Goal: Information Seeking & Learning: Learn about a topic

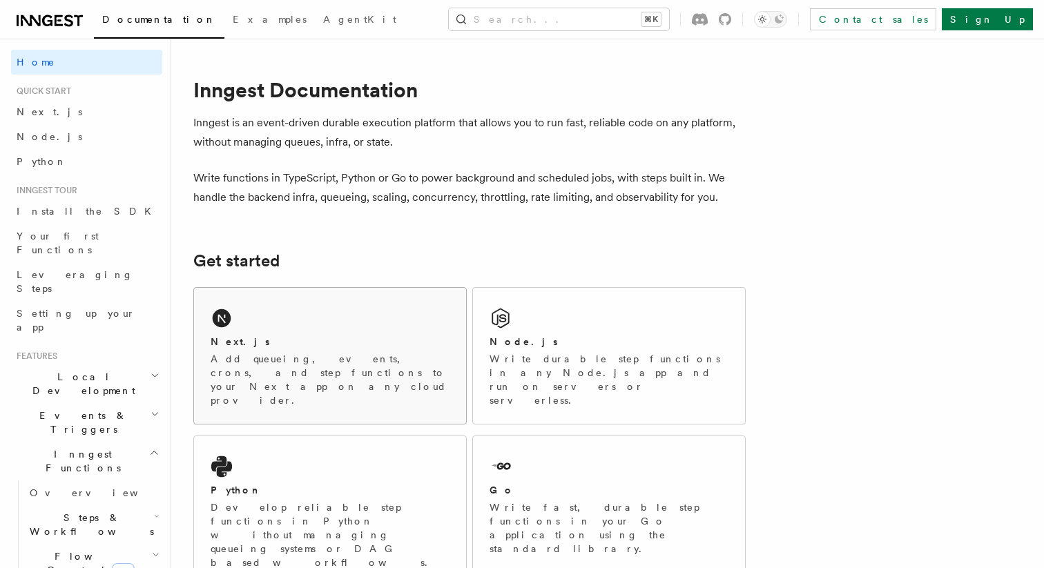
click at [284, 347] on div "Next.js" at bounding box center [330, 342] width 239 height 15
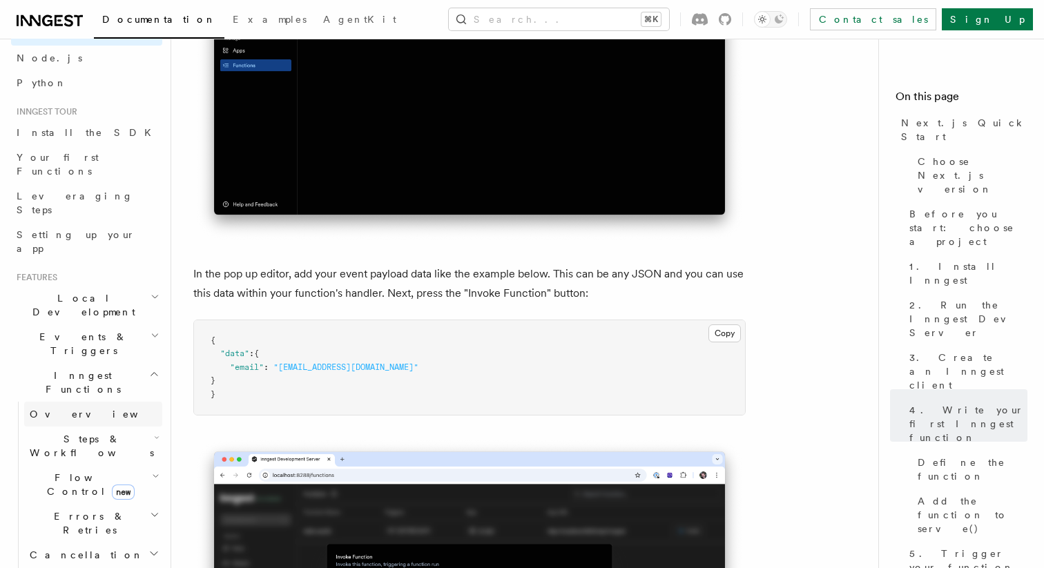
scroll to position [81, 0]
click at [69, 189] on span "Leveraging Steps" at bounding box center [75, 201] width 117 height 25
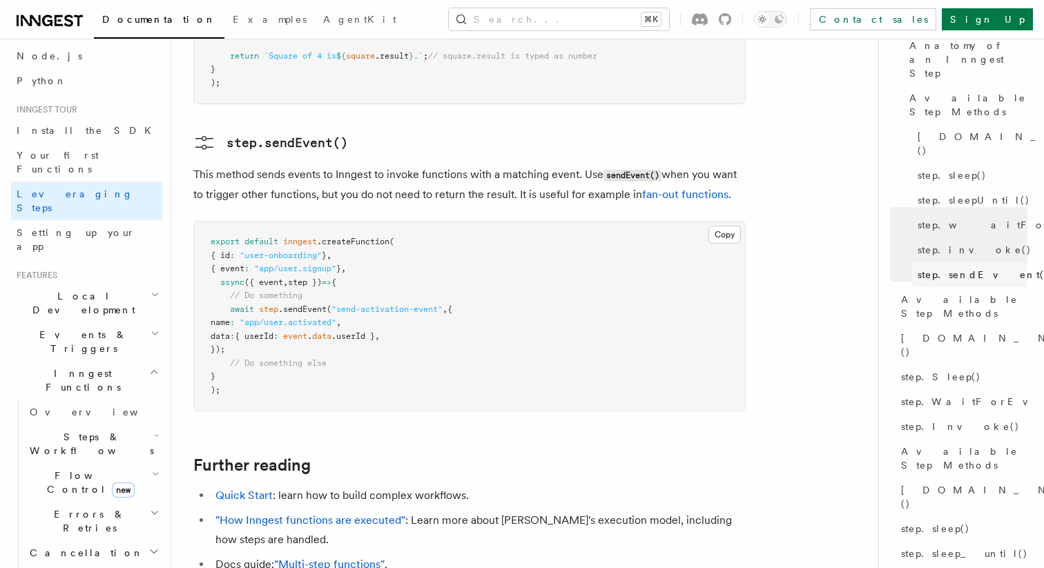
scroll to position [161, 0]
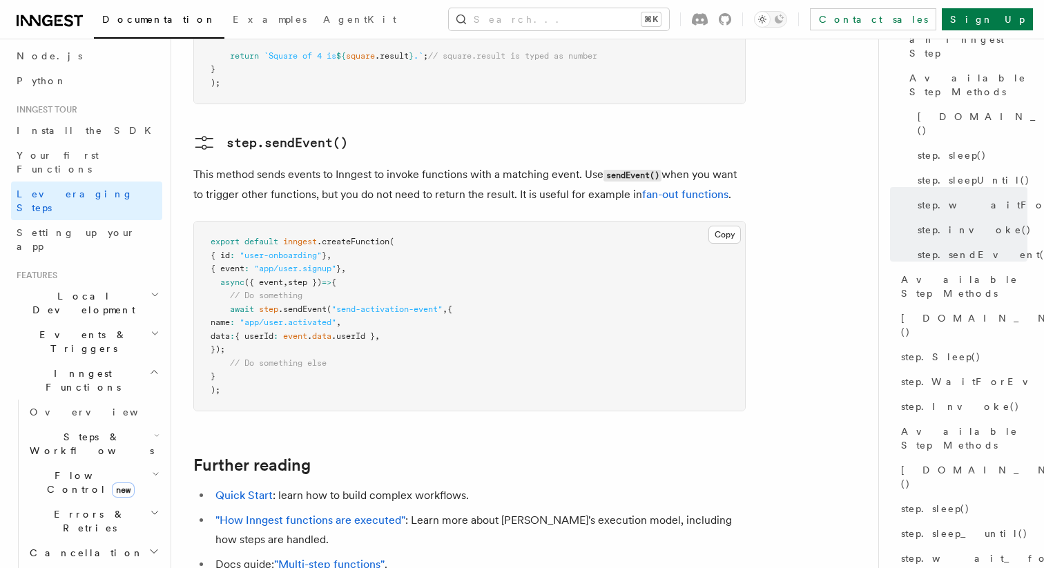
click at [58, 469] on span "Flow Control new" at bounding box center [88, 483] width 128 height 28
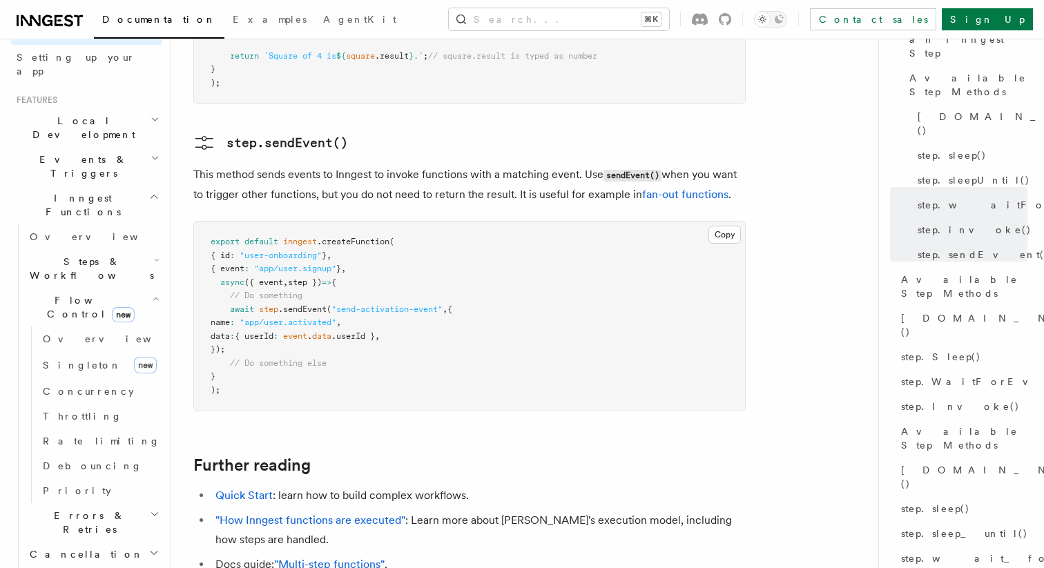
scroll to position [276, 0]
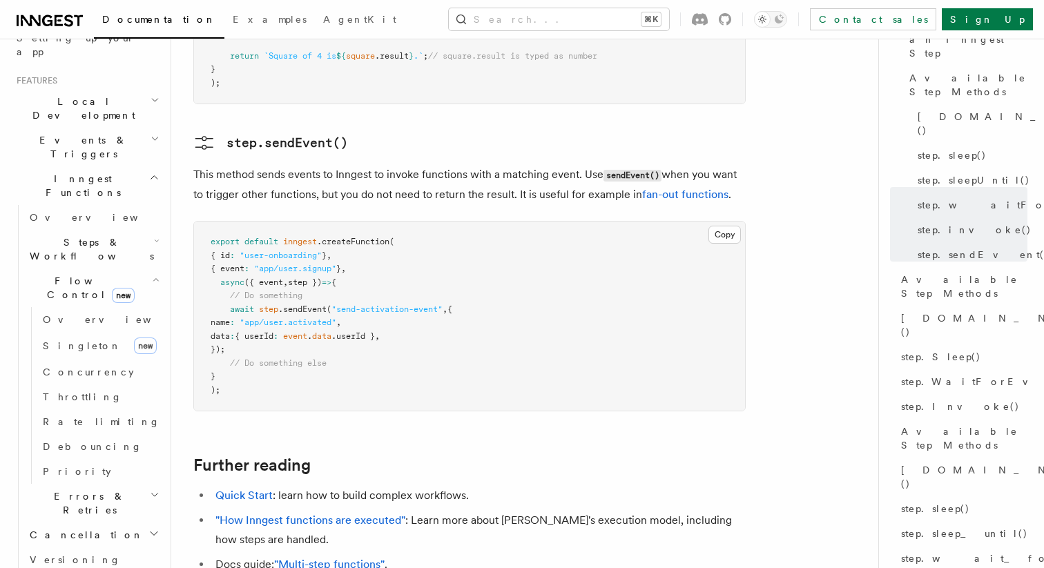
click at [64, 490] on span "Errors & Retries" at bounding box center [87, 504] width 126 height 28
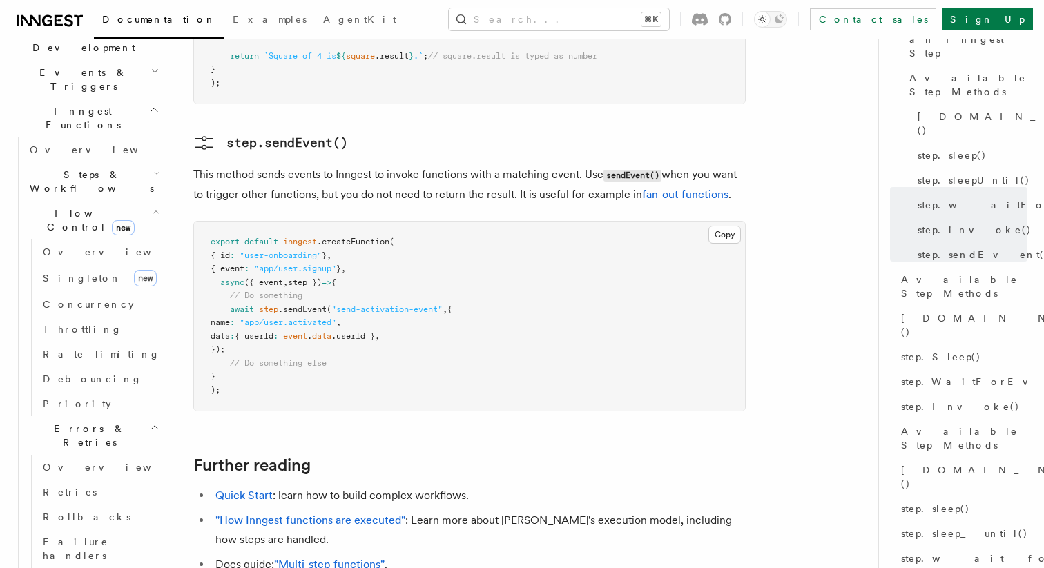
scroll to position [344, 0]
click at [74, 460] on span "Overview" at bounding box center [114, 467] width 142 height 14
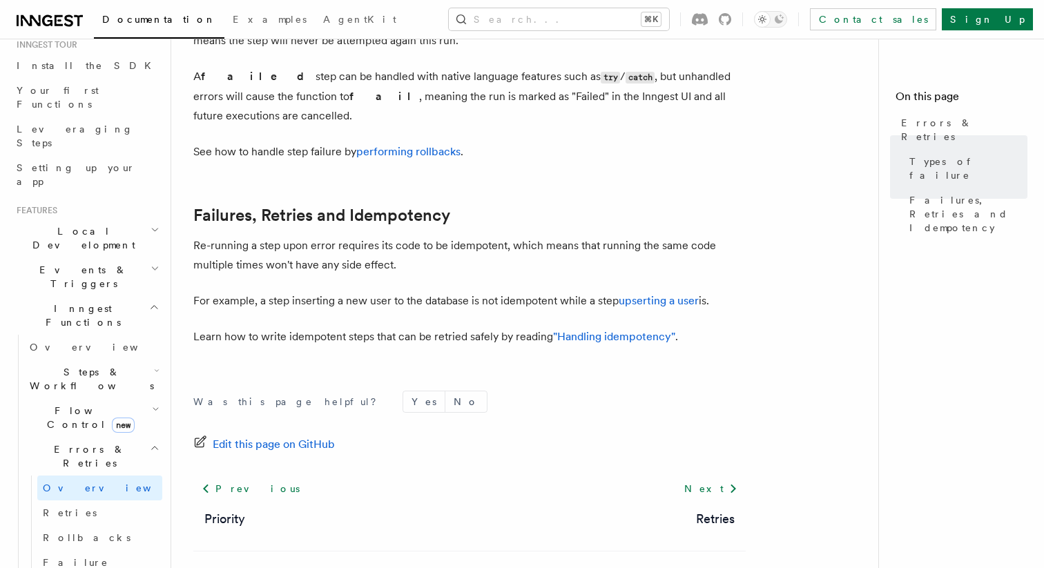
scroll to position [124, 0]
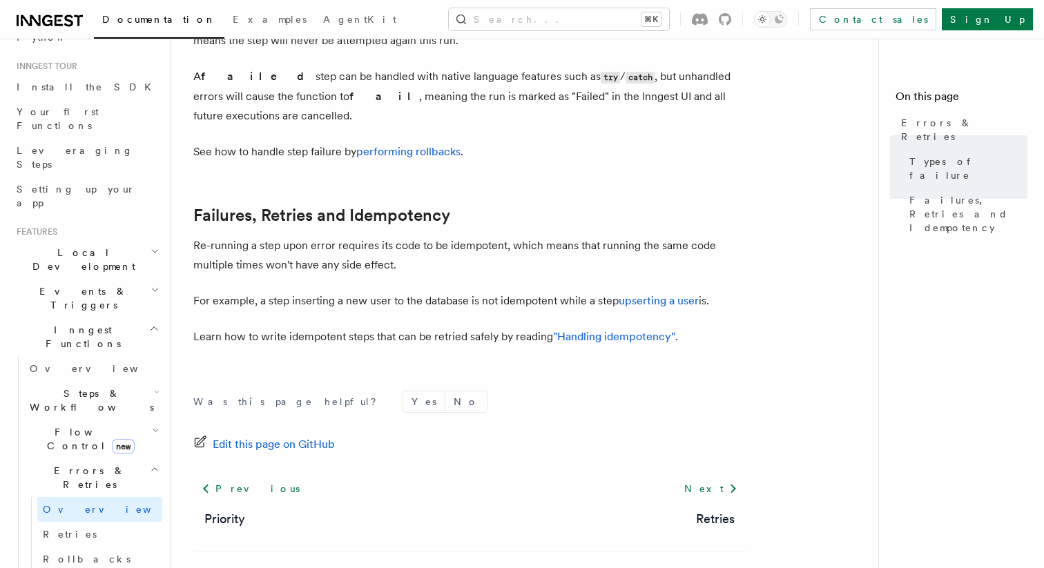
click at [92, 387] on span "Steps & Workflows" at bounding box center [89, 401] width 130 height 28
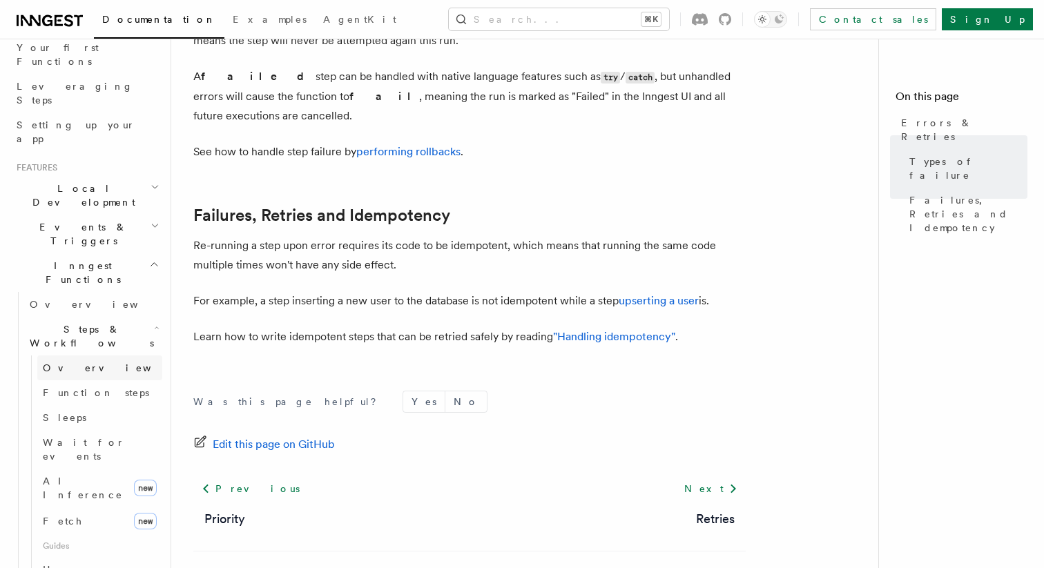
scroll to position [193, 0]
click at [78, 503] on link "Fetch new" at bounding box center [99, 517] width 125 height 28
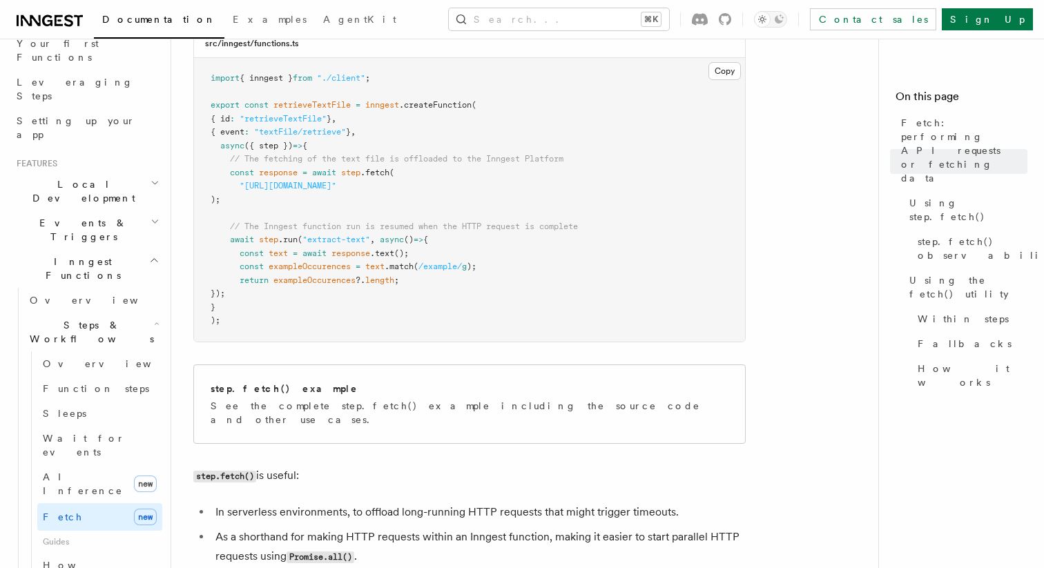
scroll to position [578, 0]
click at [371, 392] on div "step.fetch() example" at bounding box center [470, 387] width 518 height 15
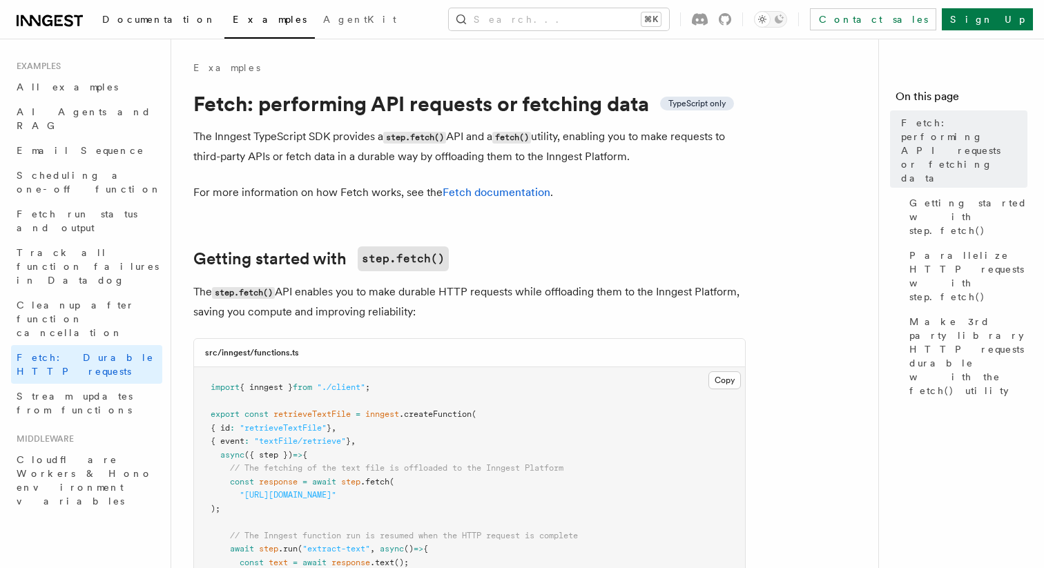
click at [153, 20] on span "Documentation" at bounding box center [159, 19] width 114 height 11
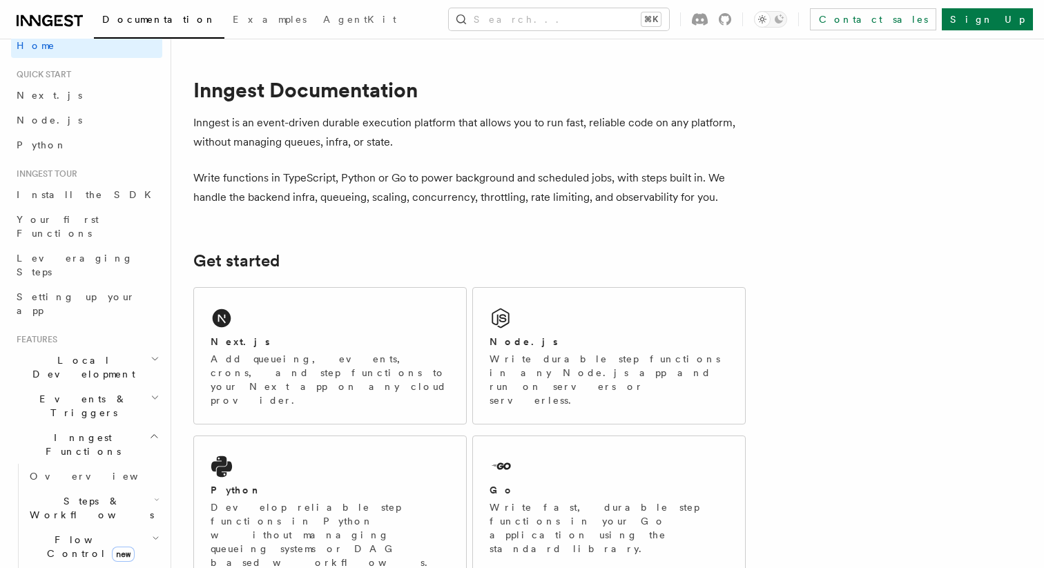
scroll to position [23, 0]
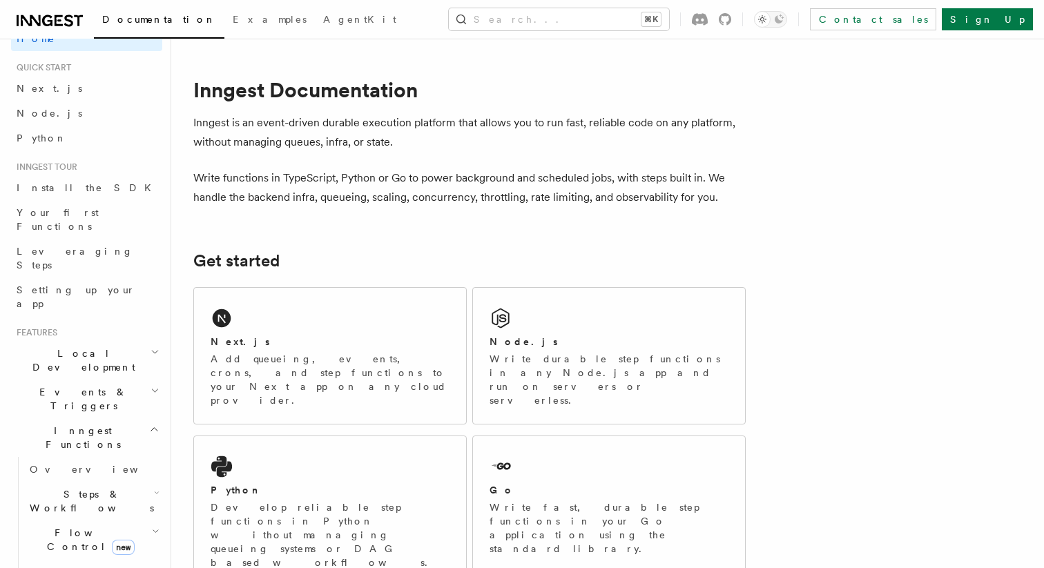
click at [64, 385] on span "Events & Triggers" at bounding box center [80, 399] width 139 height 28
click at [60, 425] on span "Overview" at bounding box center [101, 430] width 142 height 11
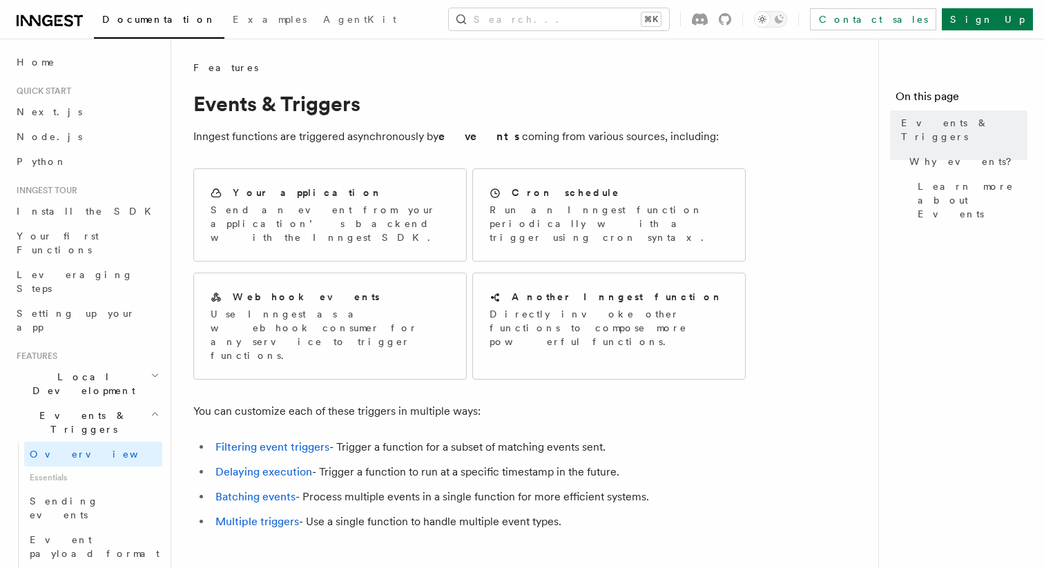
click at [59, 403] on h2 "Events & Triggers" at bounding box center [86, 422] width 151 height 39
click at [44, 550] on span "Flow Control new" at bounding box center [88, 564] width 128 height 28
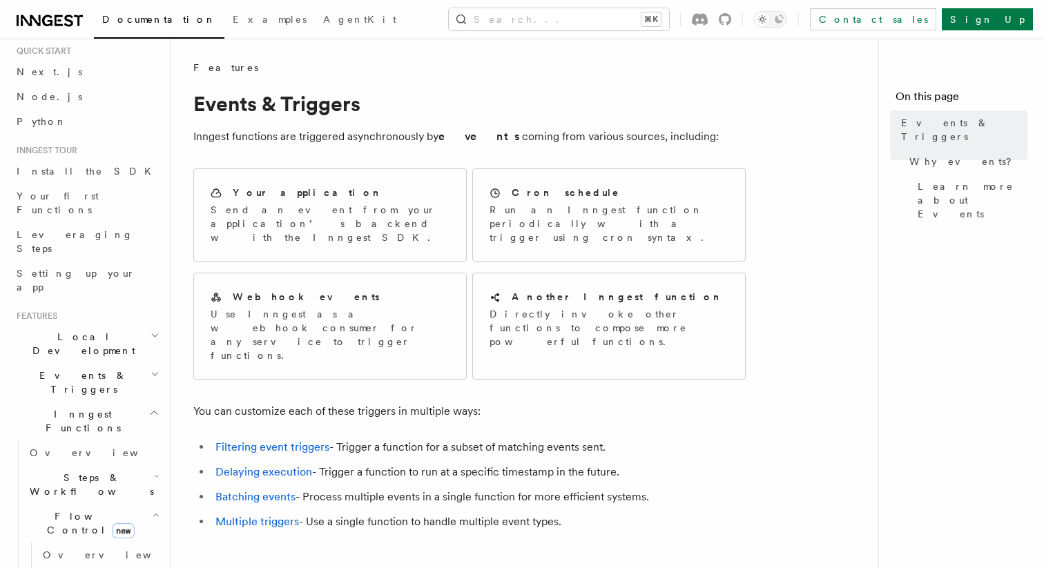
scroll to position [41, 0]
click at [52, 509] on span "Flow Control new" at bounding box center [88, 523] width 128 height 28
click at [52, 447] on span "Overview" at bounding box center [101, 452] width 142 height 11
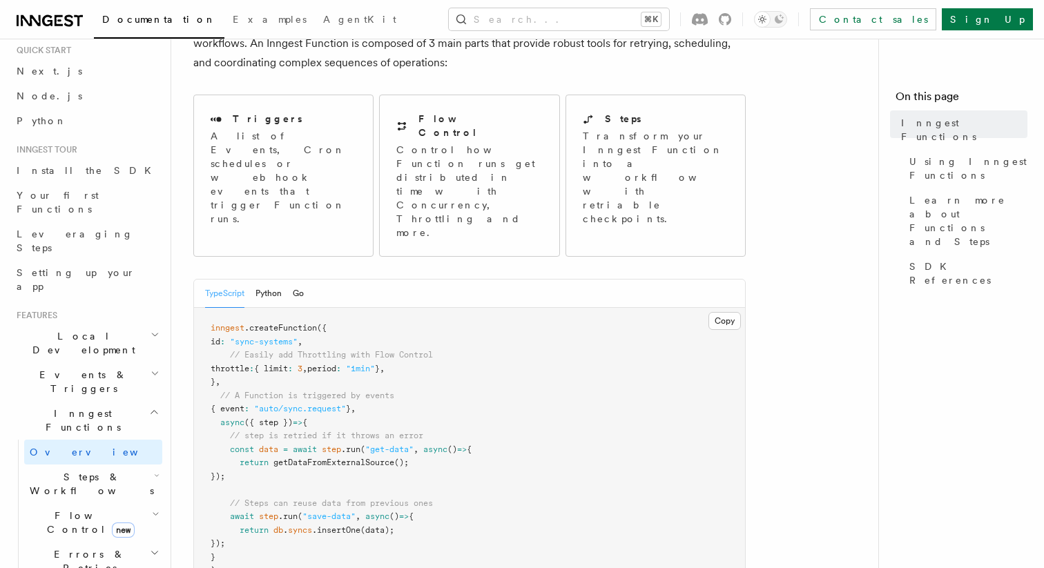
scroll to position [109, 0]
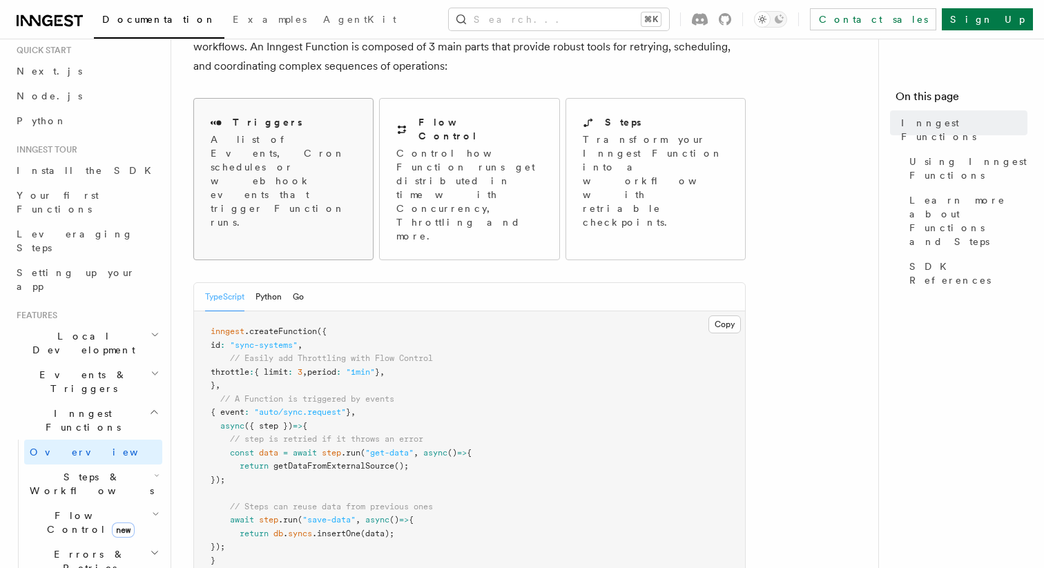
click at [304, 177] on div "Triggers A list of Events, Cron schedules or webhook events that trigger Functi…" at bounding box center [283, 172] width 179 height 147
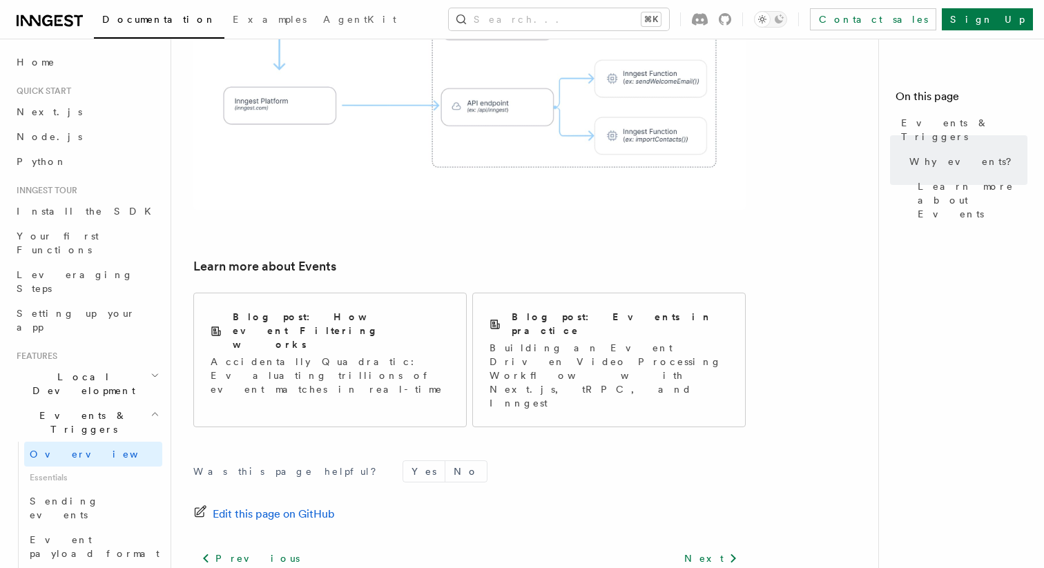
scroll to position [933, 0]
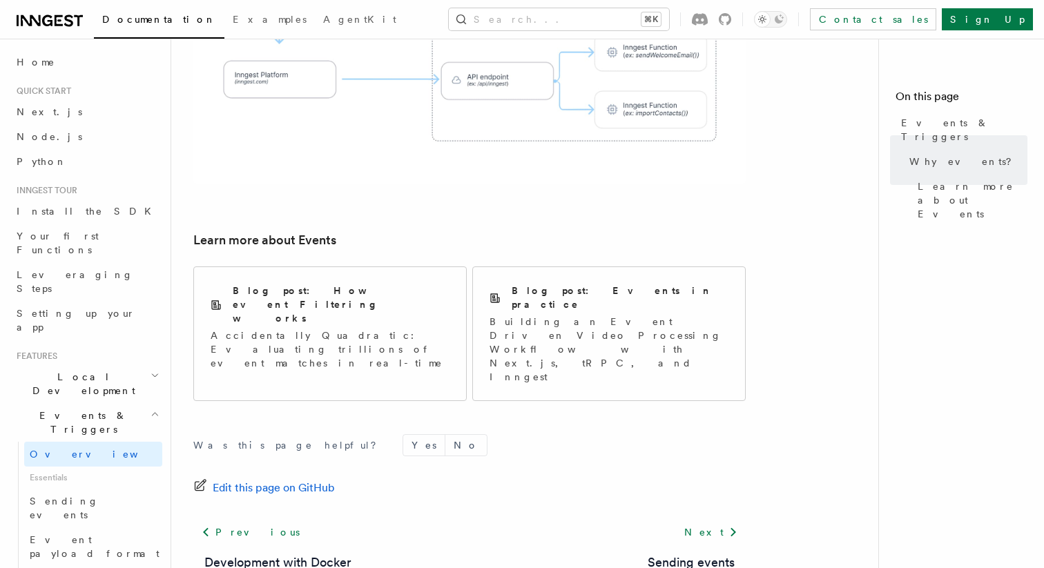
click at [68, 409] on span "Events & Triggers" at bounding box center [80, 423] width 139 height 28
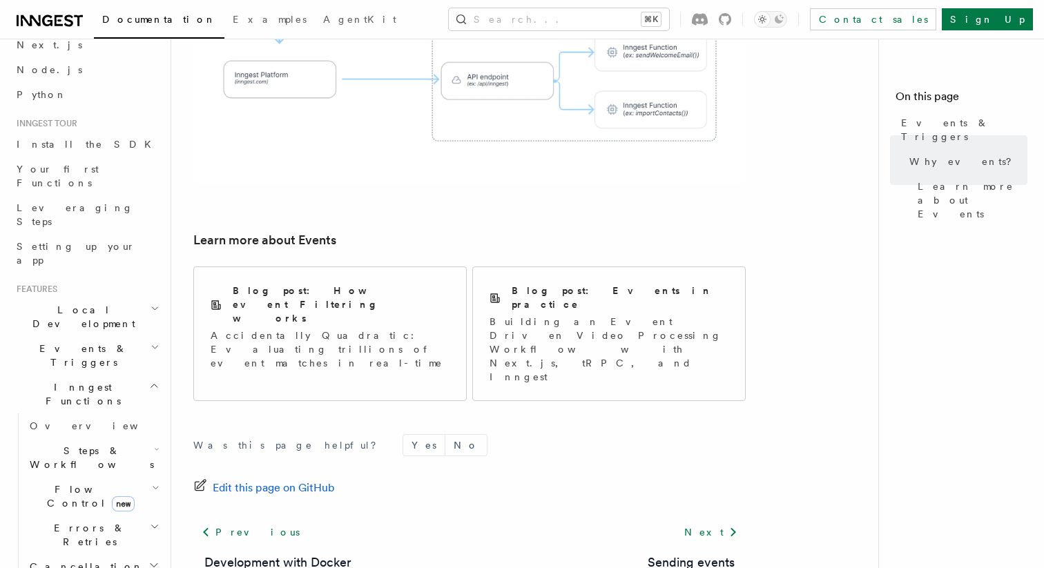
scroll to position [3, 0]
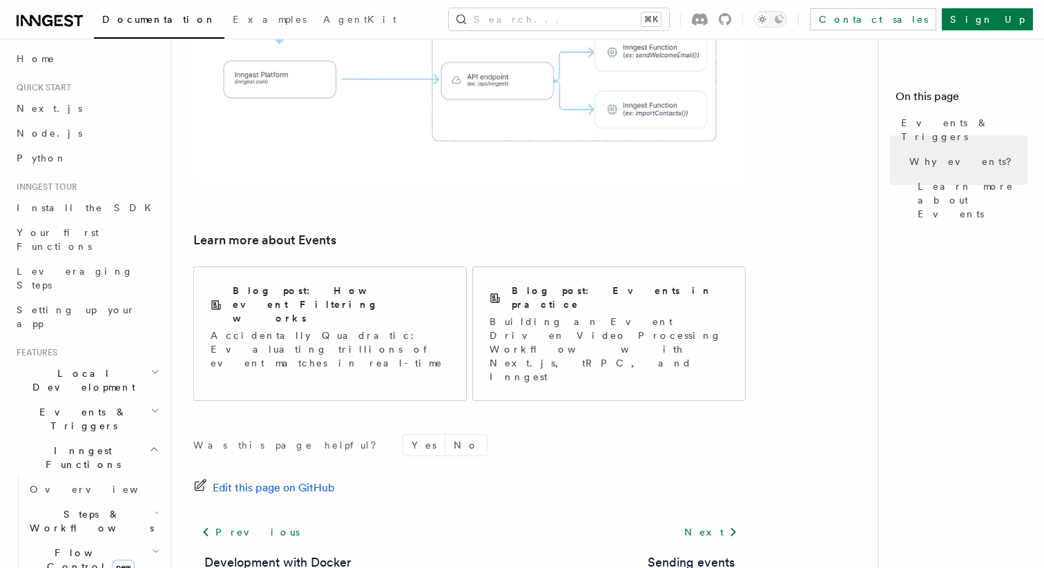
click at [67, 405] on span "Events & Triggers" at bounding box center [80, 419] width 139 height 28
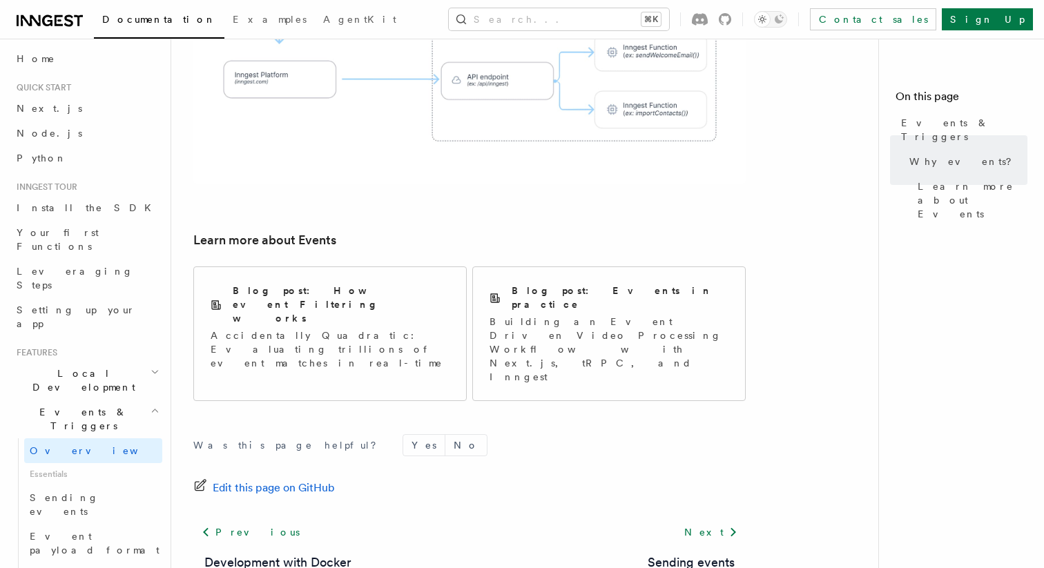
click at [67, 405] on span "Events & Triggers" at bounding box center [80, 419] width 139 height 28
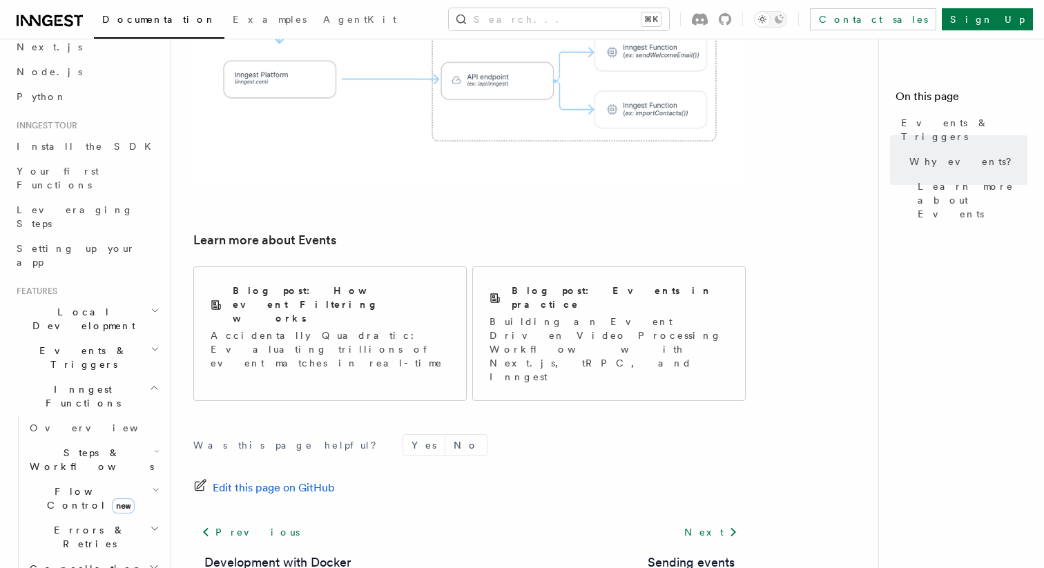
click at [66, 446] on span "Steps & Workflows" at bounding box center [89, 460] width 130 height 28
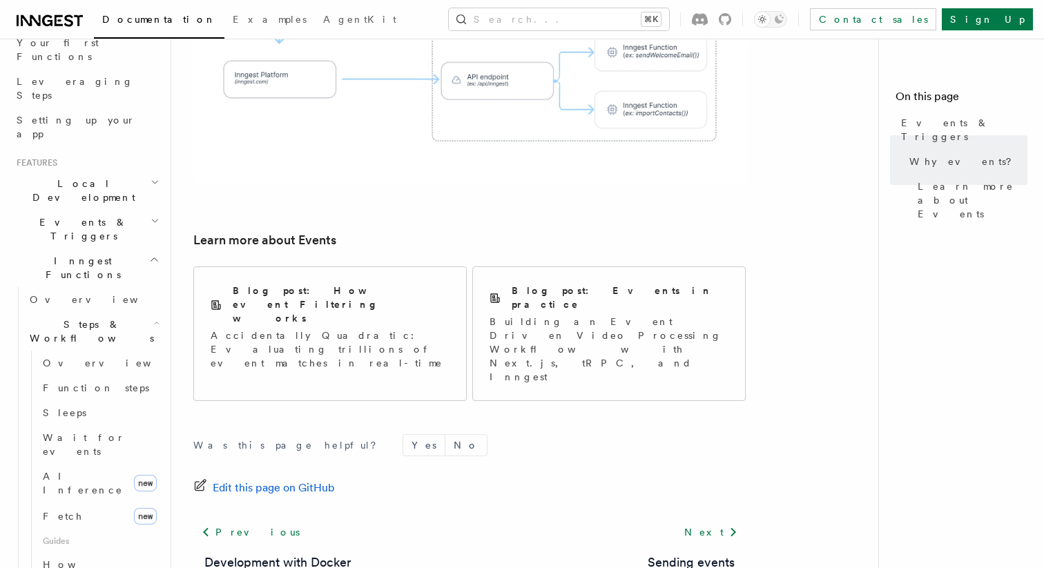
scroll to position [198, 0]
click at [64, 506] on span "Fetch" at bounding box center [63, 511] width 40 height 11
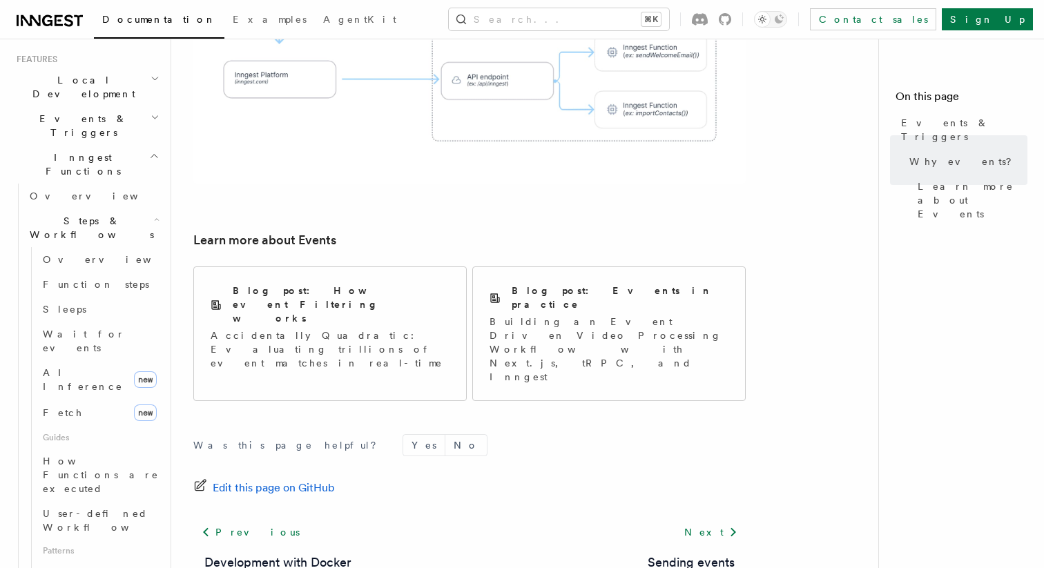
scroll to position [302, 0]
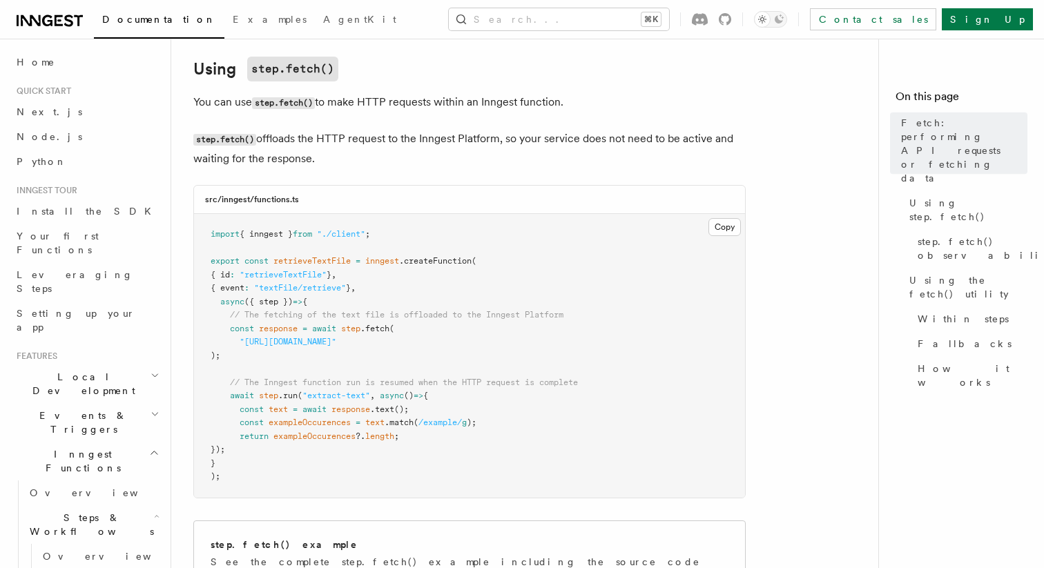
scroll to position [426, 0]
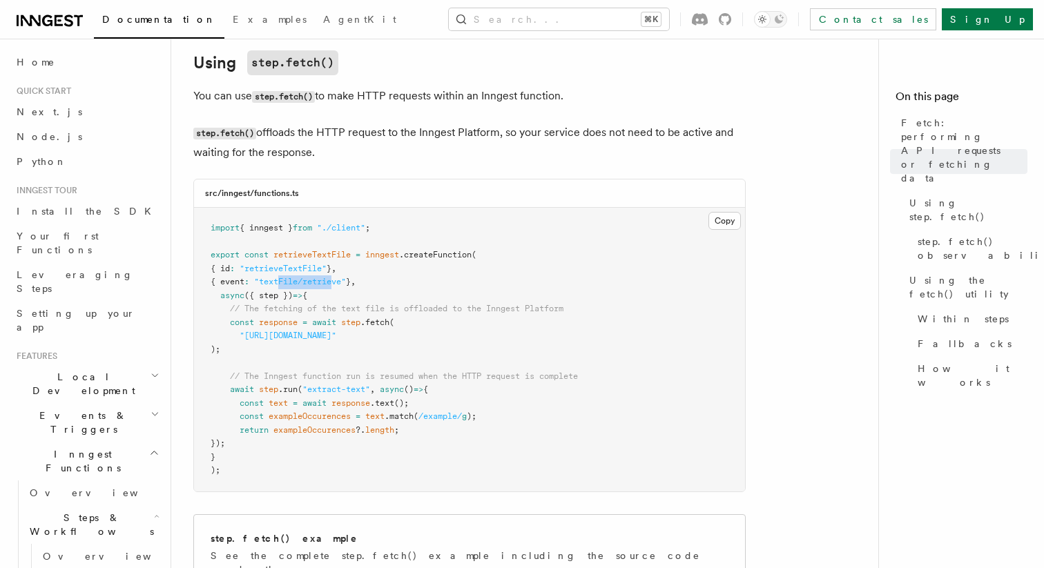
drag, startPoint x: 342, startPoint y: 291, endPoint x: 288, endPoint y: 287, distance: 54.7
click at [288, 287] on pre "import { inngest } from "./client" ; export const retrieveTextFile = inngest .c…" at bounding box center [469, 350] width 551 height 284
click at [288, 287] on span ""textFile/retrieve"" at bounding box center [300, 282] width 92 height 10
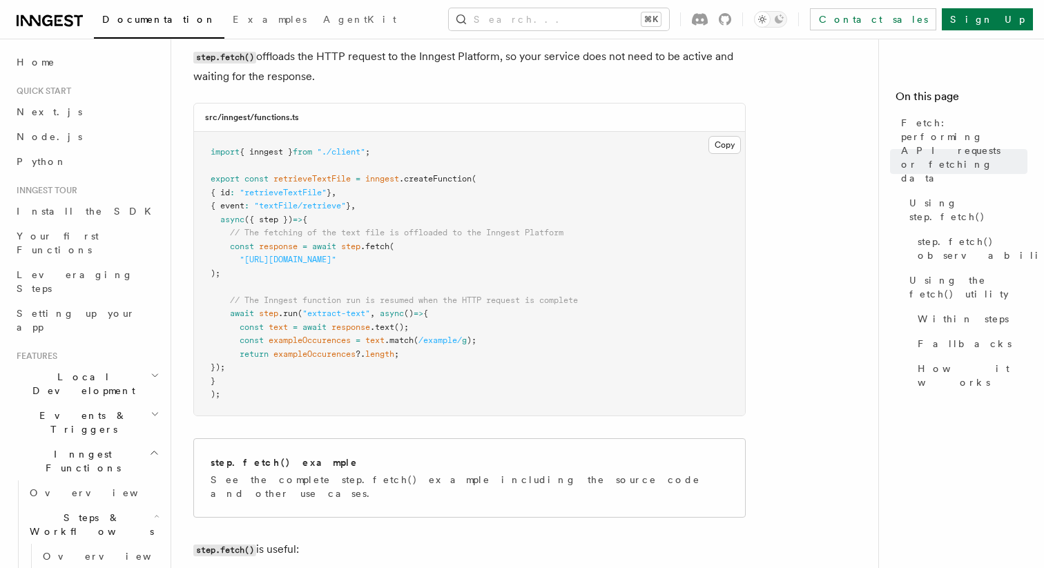
scroll to position [508, 0]
